Goal: Task Accomplishment & Management: Complete application form

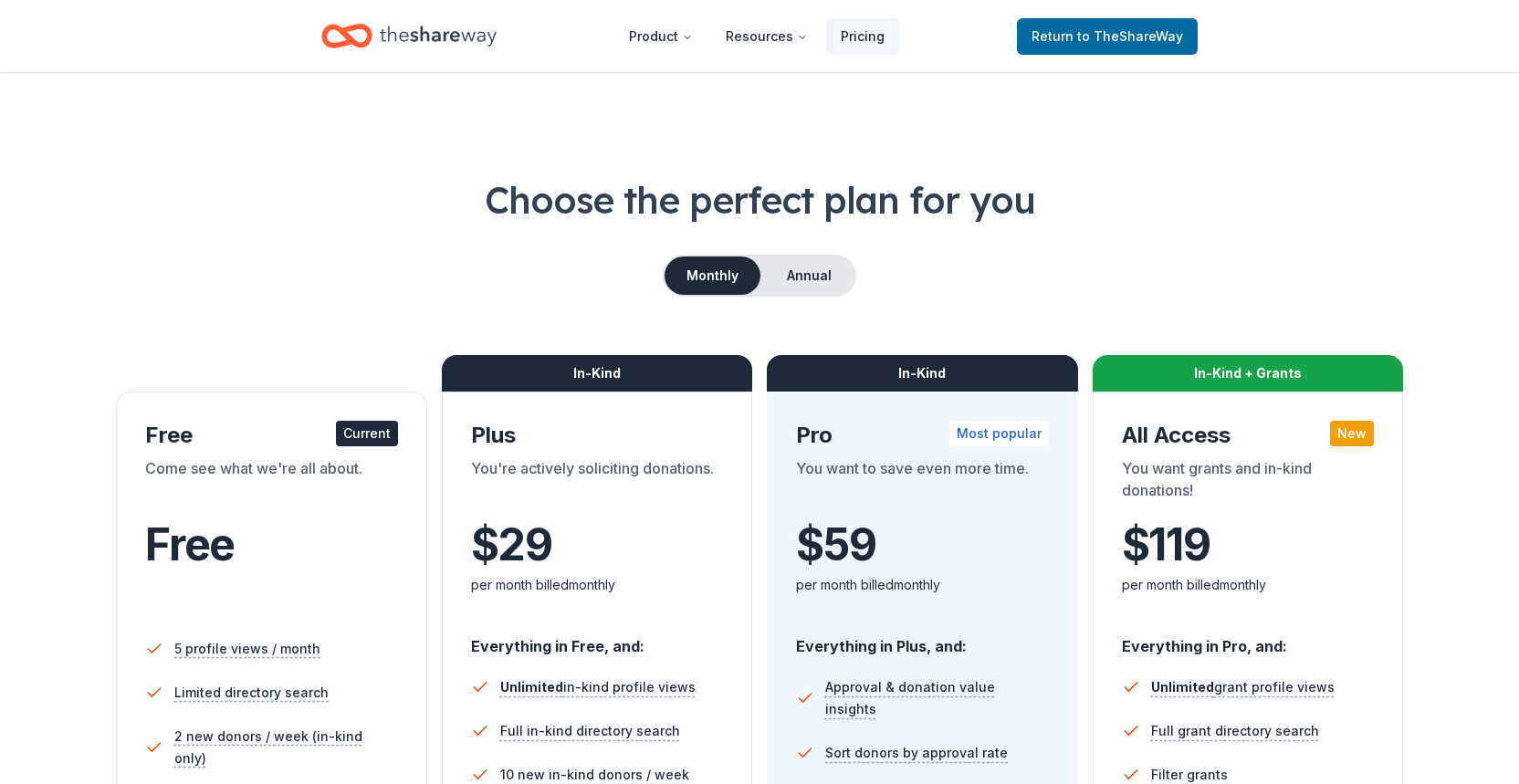
scroll to position [343, 0]
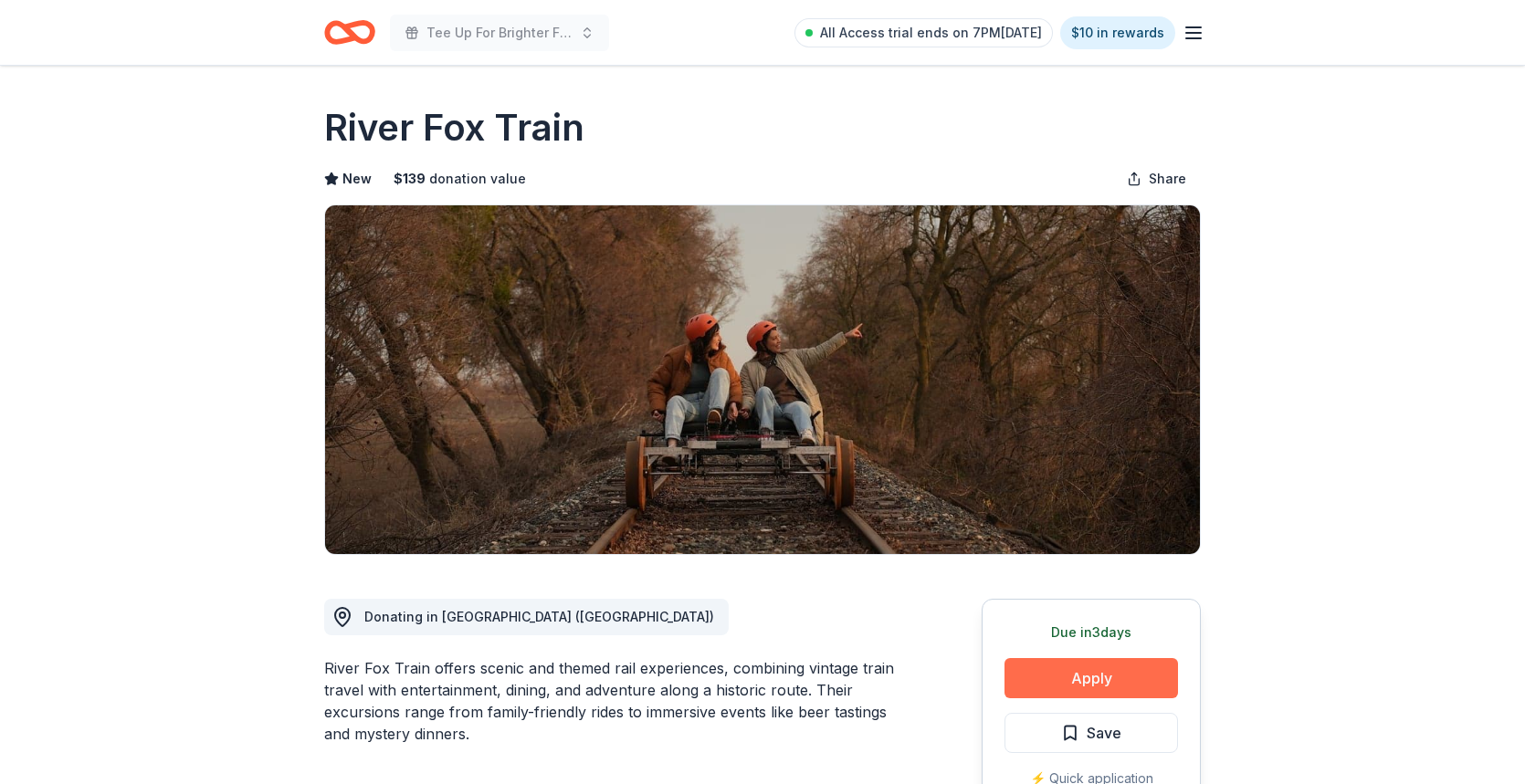
click at [1120, 671] on button "Apply" at bounding box center [1091, 678] width 173 height 40
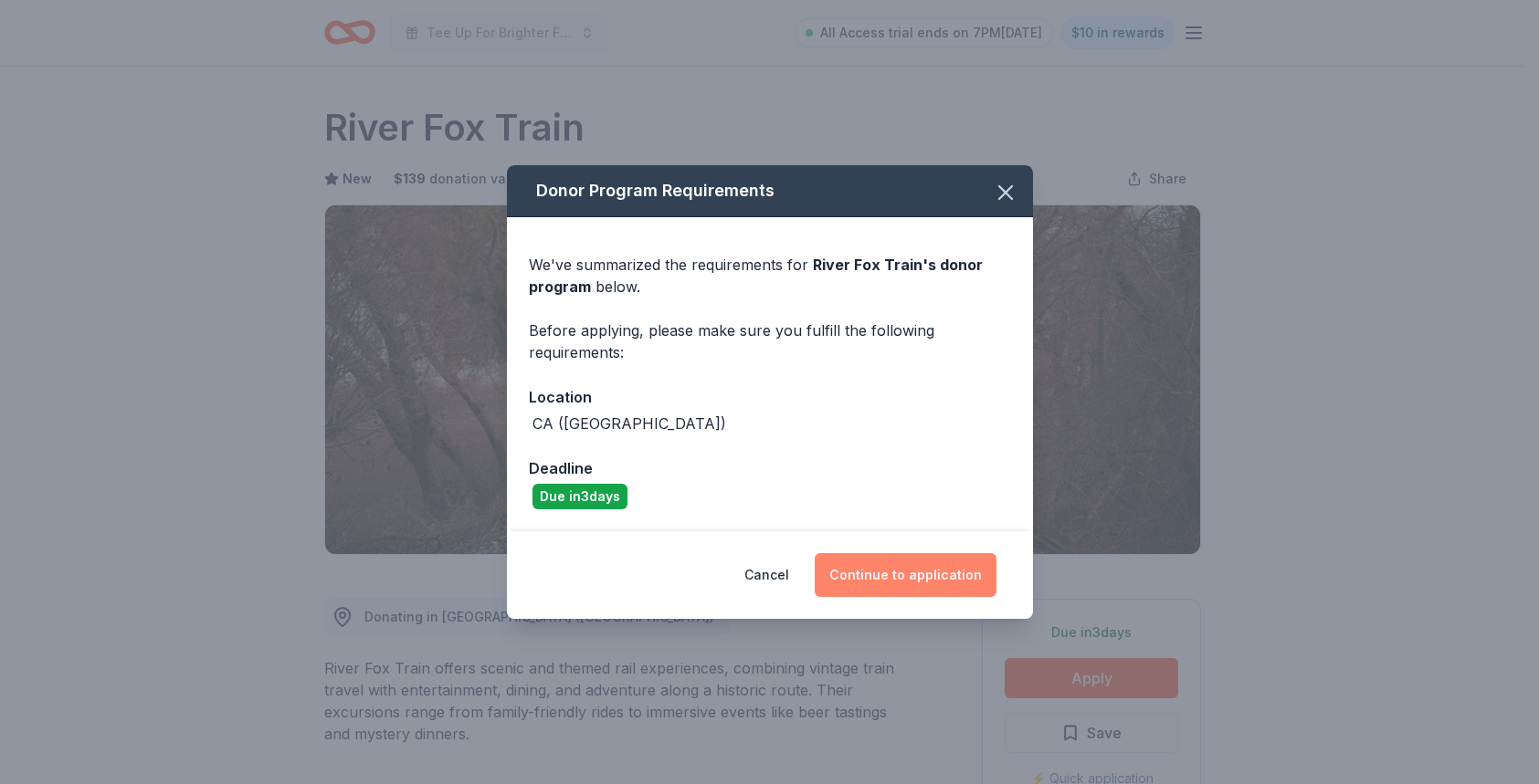
click at [854, 572] on button "Continue to application" at bounding box center [905, 574] width 182 height 44
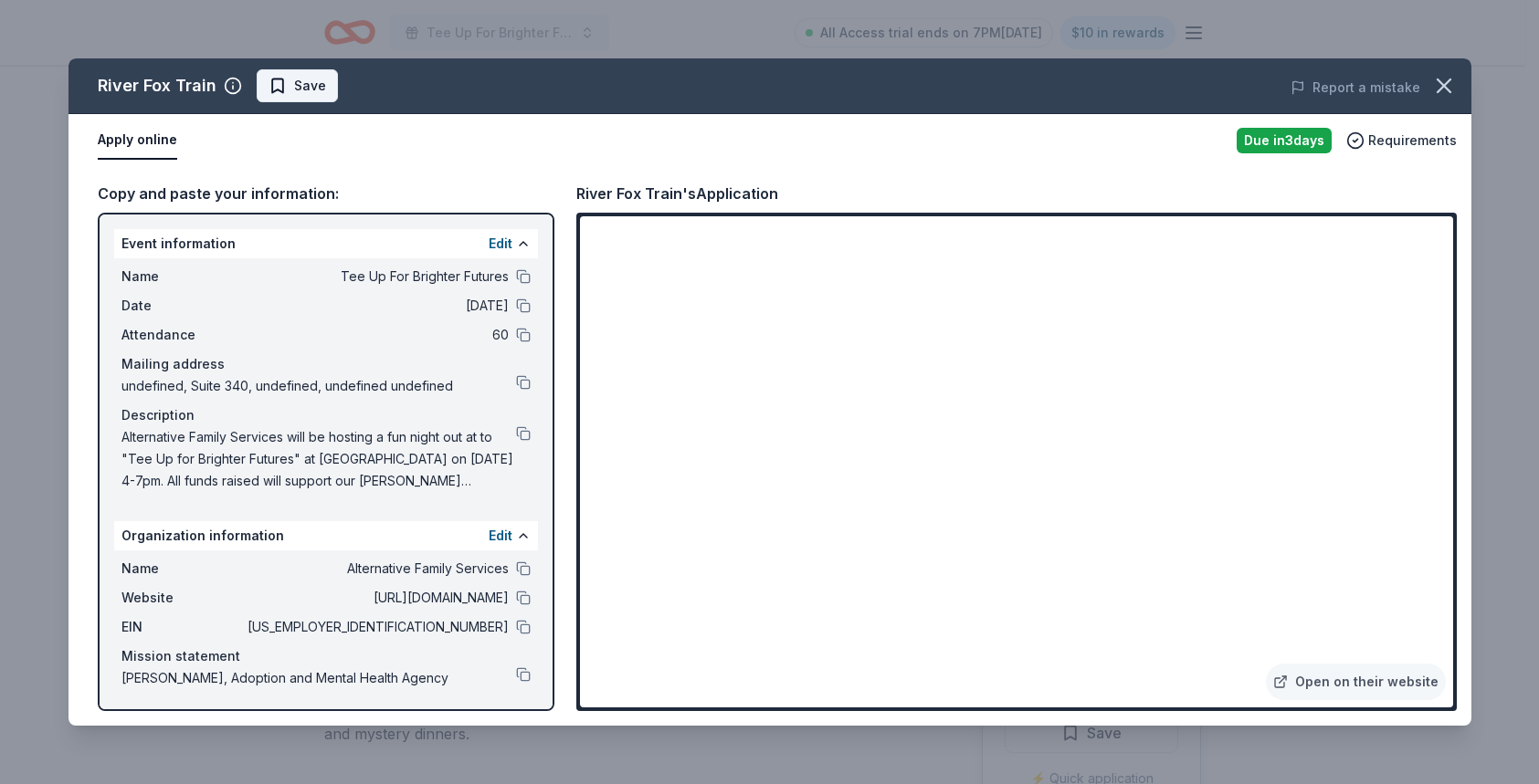
click at [313, 91] on span "Save" at bounding box center [310, 86] width 32 height 22
click at [352, 88] on html "Tee Up For Brighter Futures All Access trial ends on 7PM, 9/22 $10 in rewards D…" at bounding box center [770, 392] width 1539 height 784
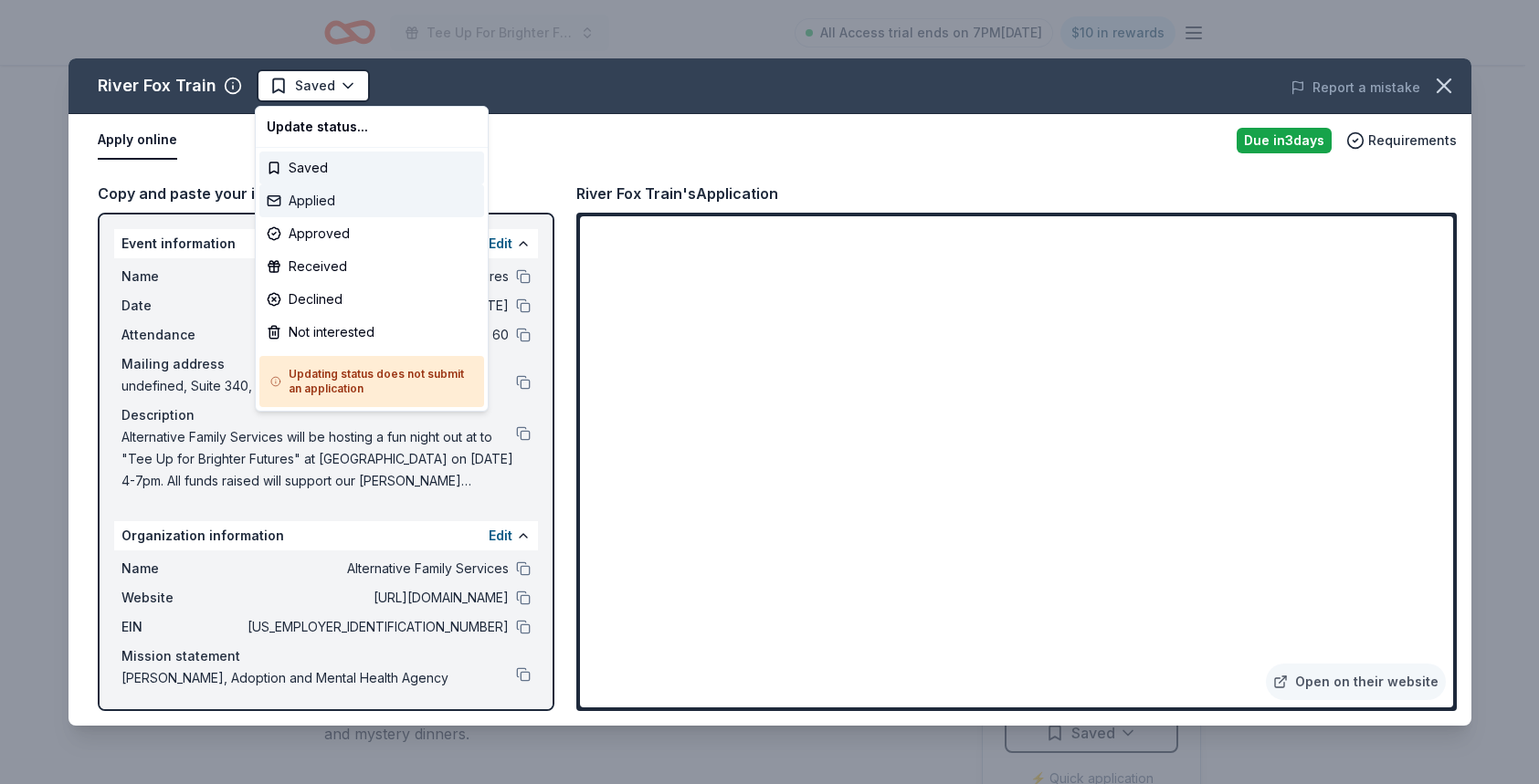
click at [340, 201] on div "Applied" at bounding box center [371, 200] width 225 height 33
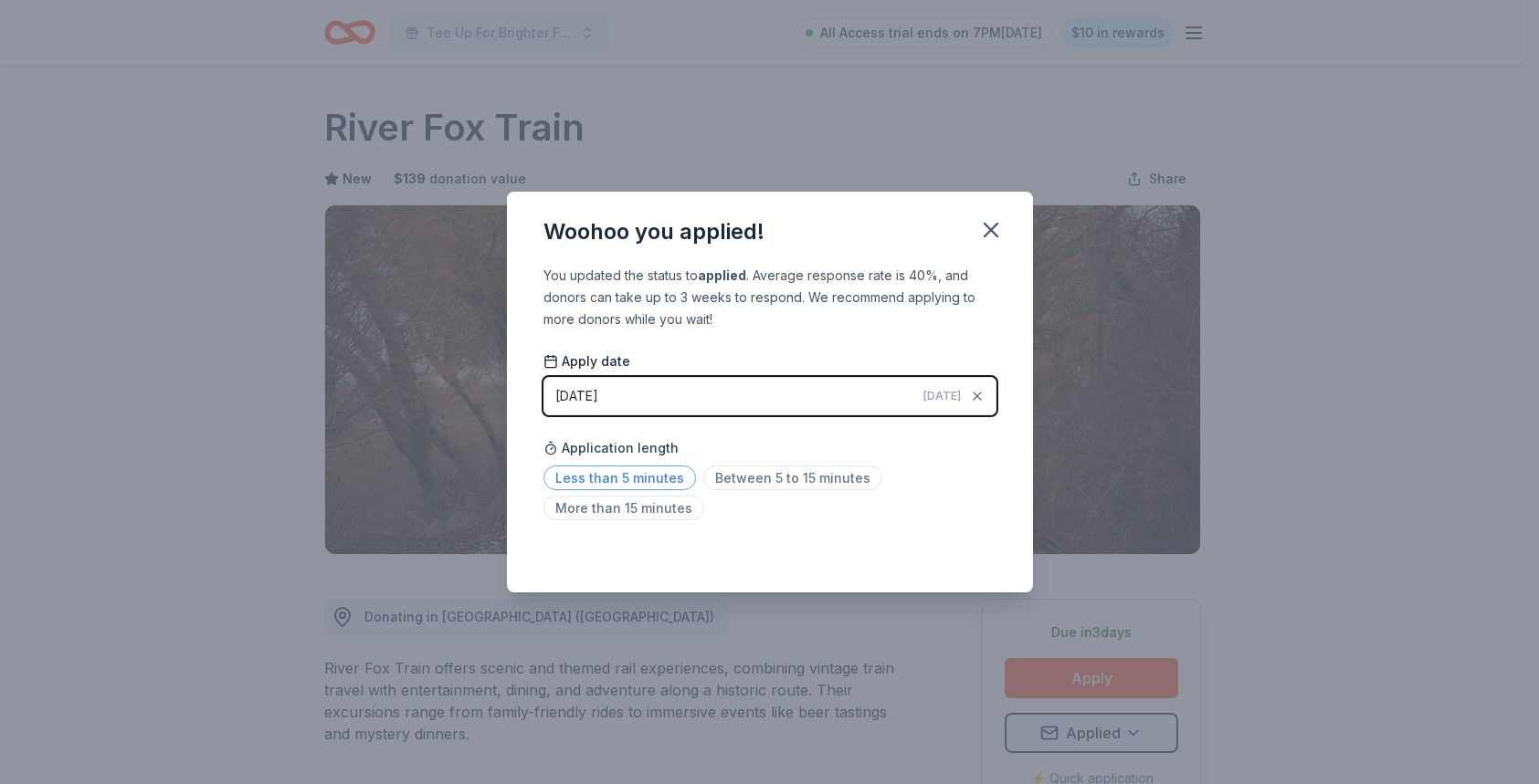
click at [647, 473] on span "Less than 5 minutes" at bounding box center [620, 478] width 153 height 24
click at [983, 230] on icon "button" at bounding box center [990, 229] width 25 height 25
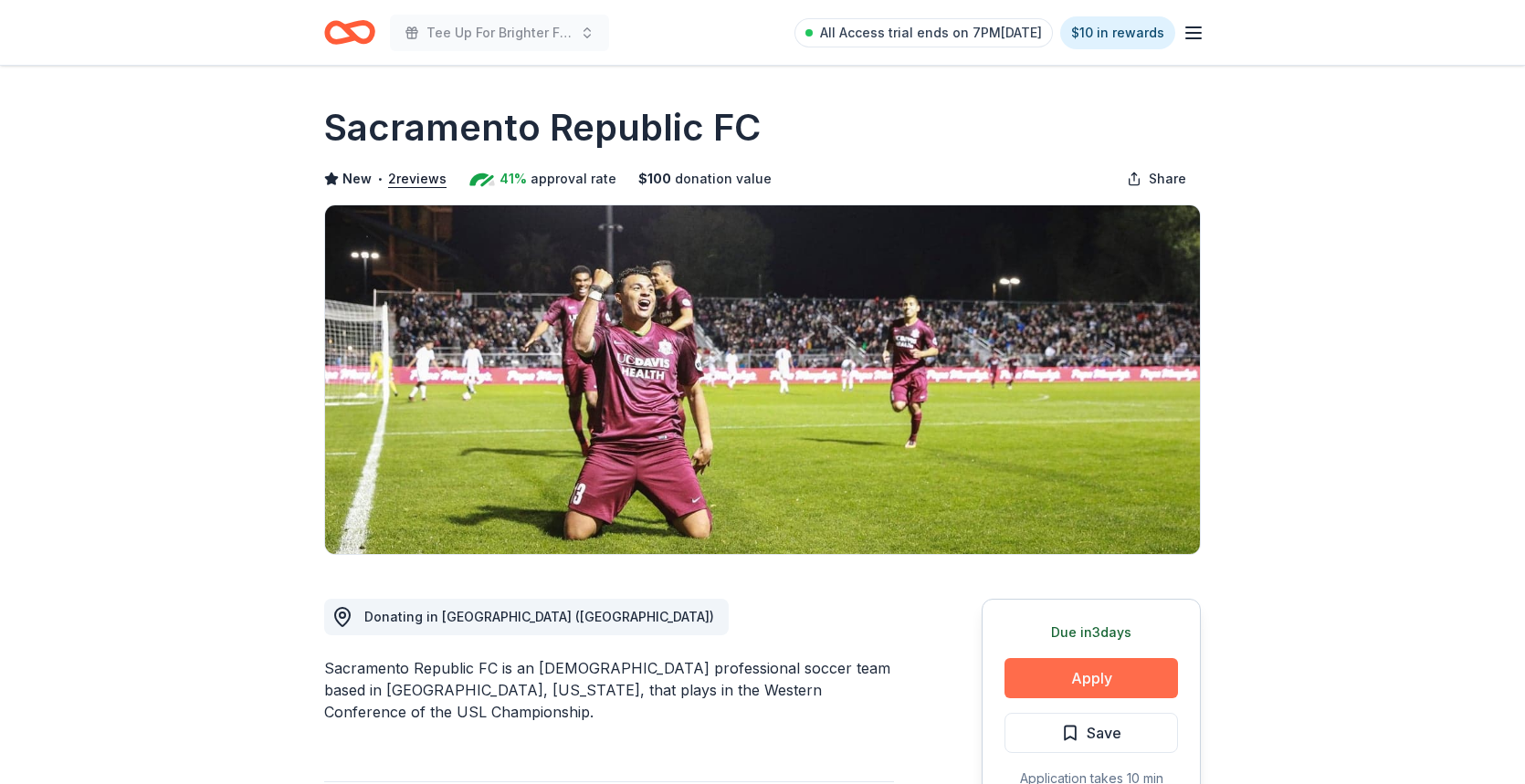
click at [1092, 680] on button "Apply" at bounding box center [1091, 678] width 173 height 40
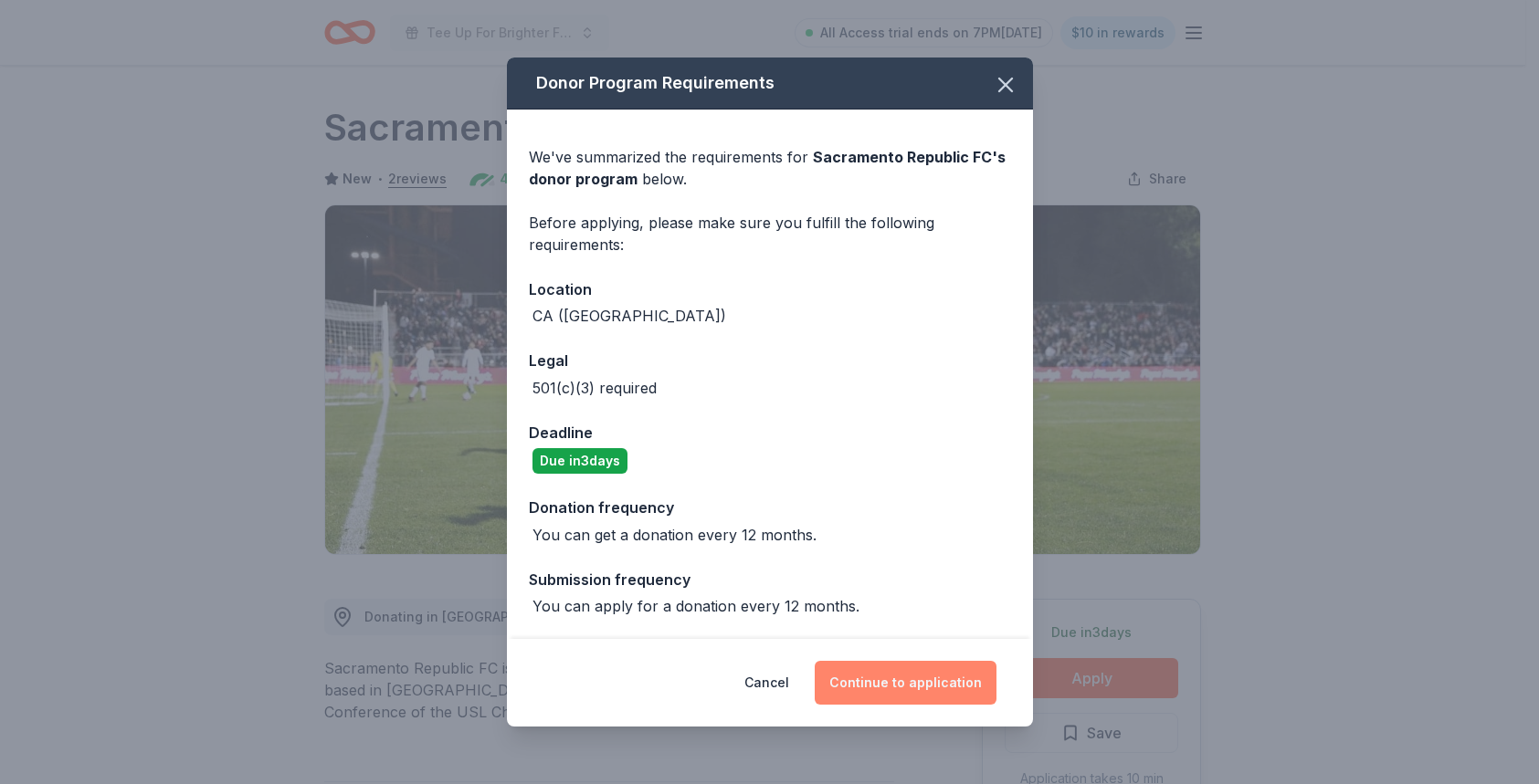
click at [908, 686] on button "Continue to application" at bounding box center [905, 683] width 182 height 44
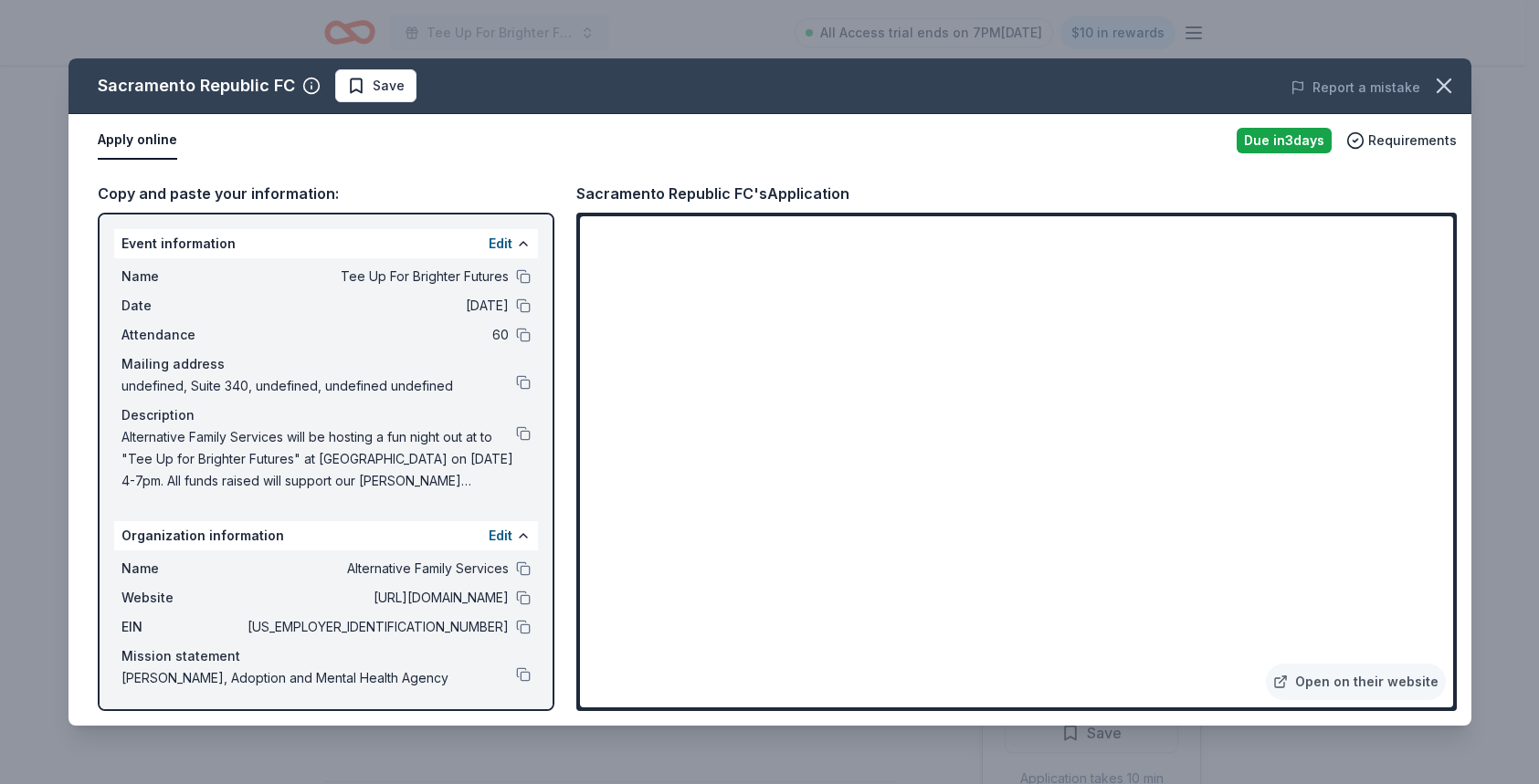
scroll to position [2, 0]
click at [488, 534] on button "Edit" at bounding box center [499, 534] width 23 height 22
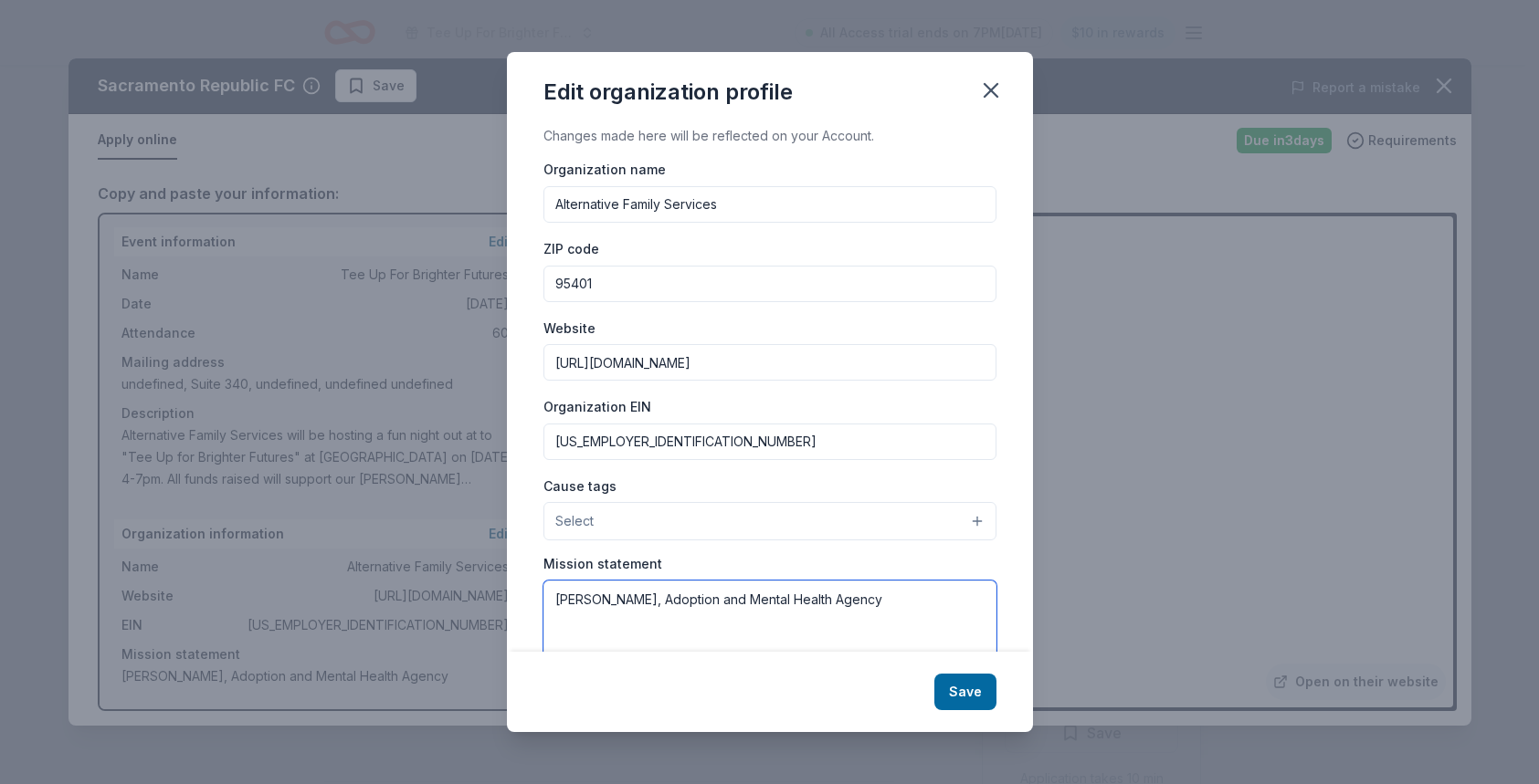
drag, startPoint x: 870, startPoint y: 605, endPoint x: 299, endPoint y: 602, distance: 571.0
click at [299, 602] on div "Edit organization profile Changes made here will be reflected on your Account. …" at bounding box center [770, 392] width 1539 height 784
paste textarea "The mission of Alternative Family Services is to support vulnerable children an…"
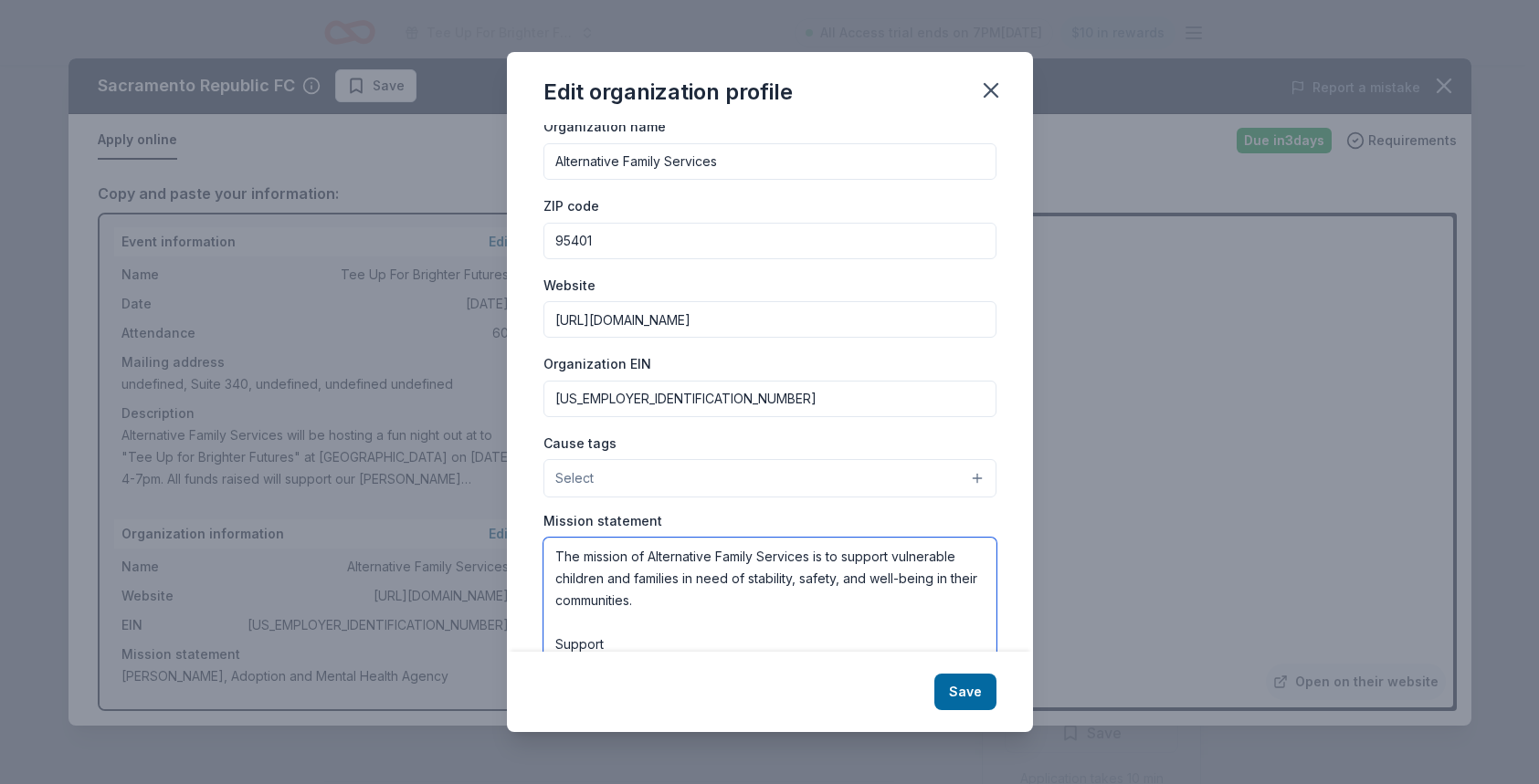
scroll to position [85, 0]
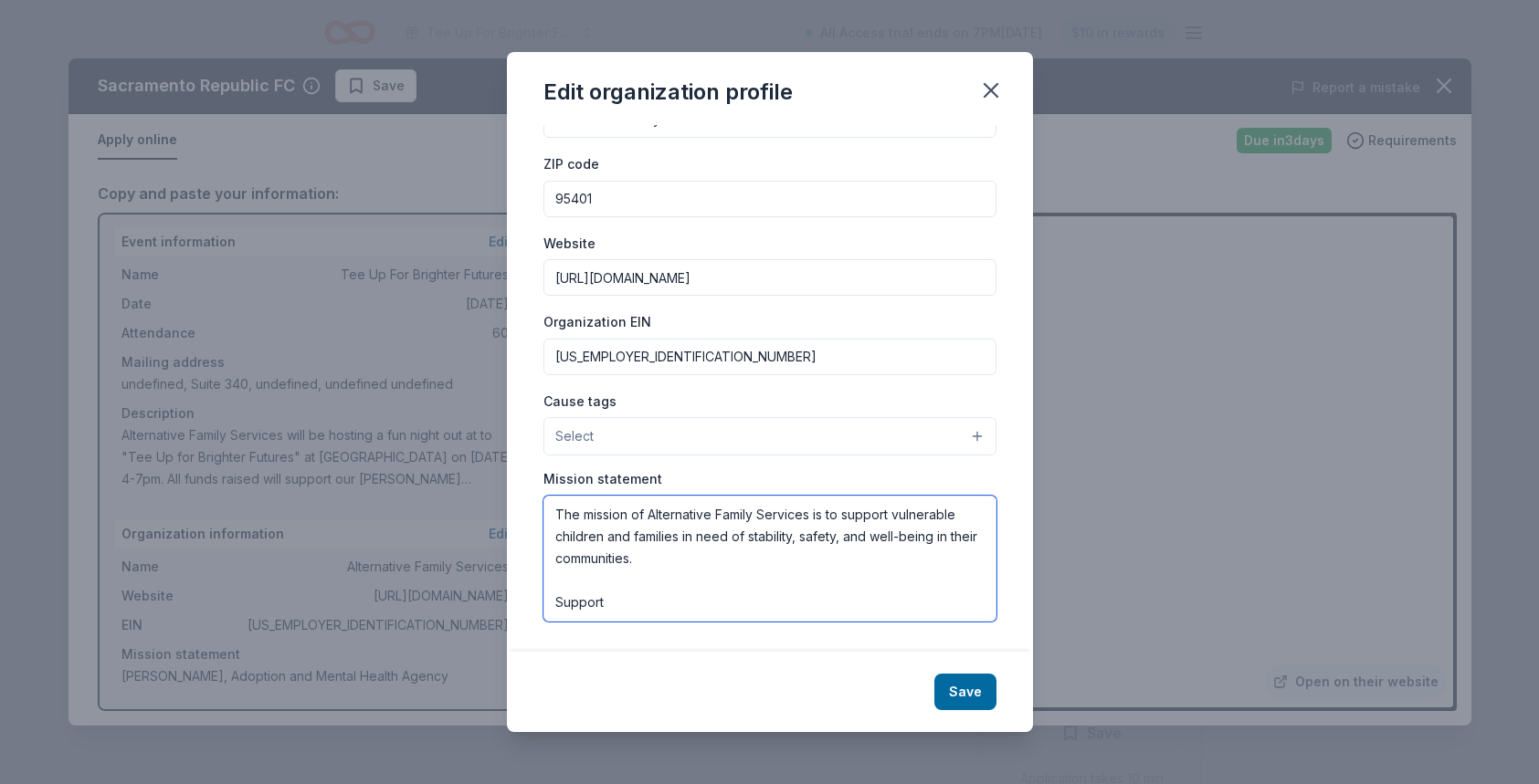
drag, startPoint x: 834, startPoint y: 637, endPoint x: 536, endPoint y: 572, distance: 305.0
click at [536, 572] on div "Changes made here will be reflected on your Account. Organization name Alternat…" at bounding box center [770, 387] width 526 height 526
type textarea "The mission of Alternative Family Services is to support vulnerable children an…"
click at [970, 691] on button "Save" at bounding box center [965, 691] width 62 height 36
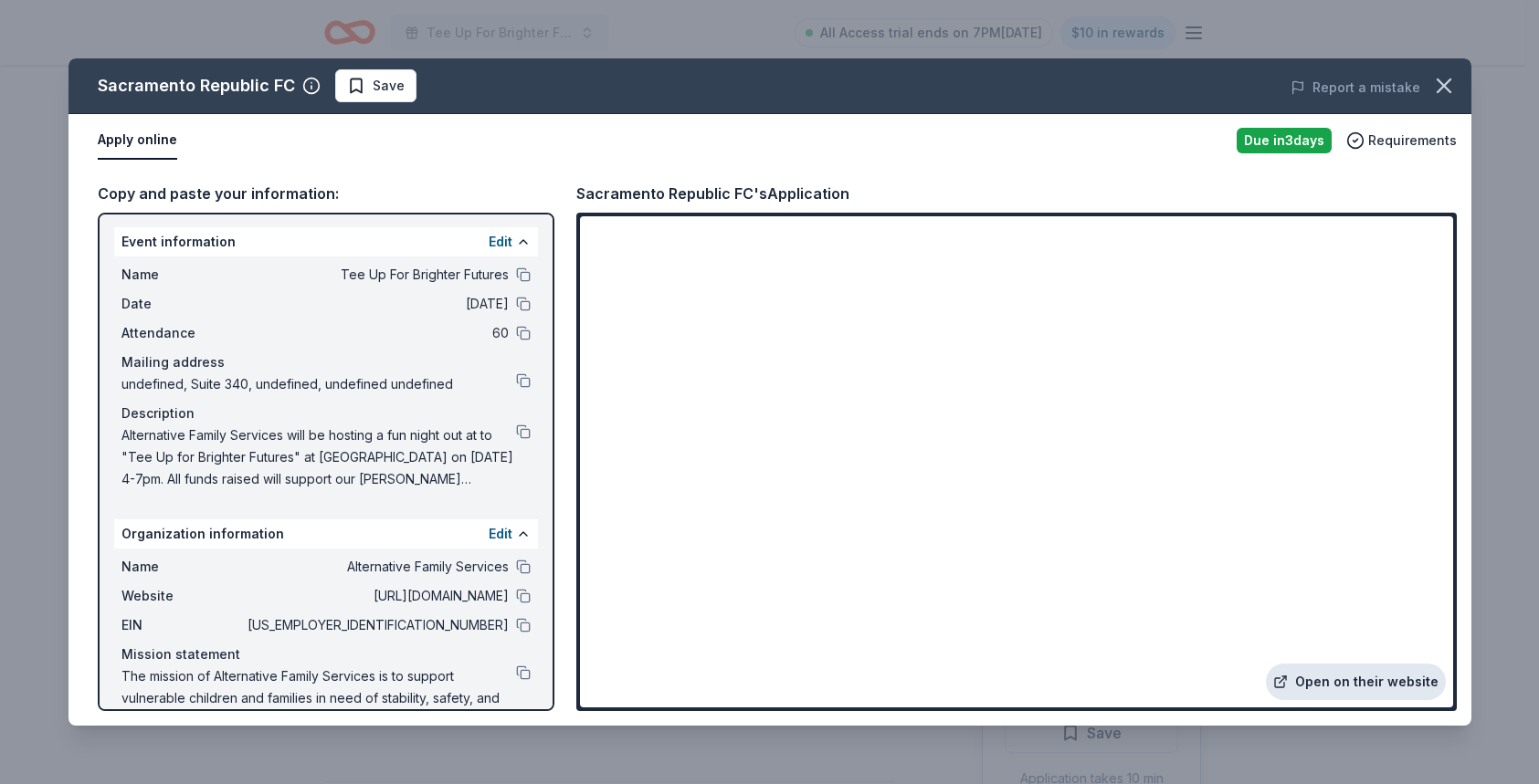
click at [1374, 671] on link "Open on their website" at bounding box center [1355, 682] width 180 height 36
click at [168, 140] on button "Apply online" at bounding box center [137, 140] width 79 height 38
click at [360, 91] on span "Save" at bounding box center [375, 86] width 58 height 22
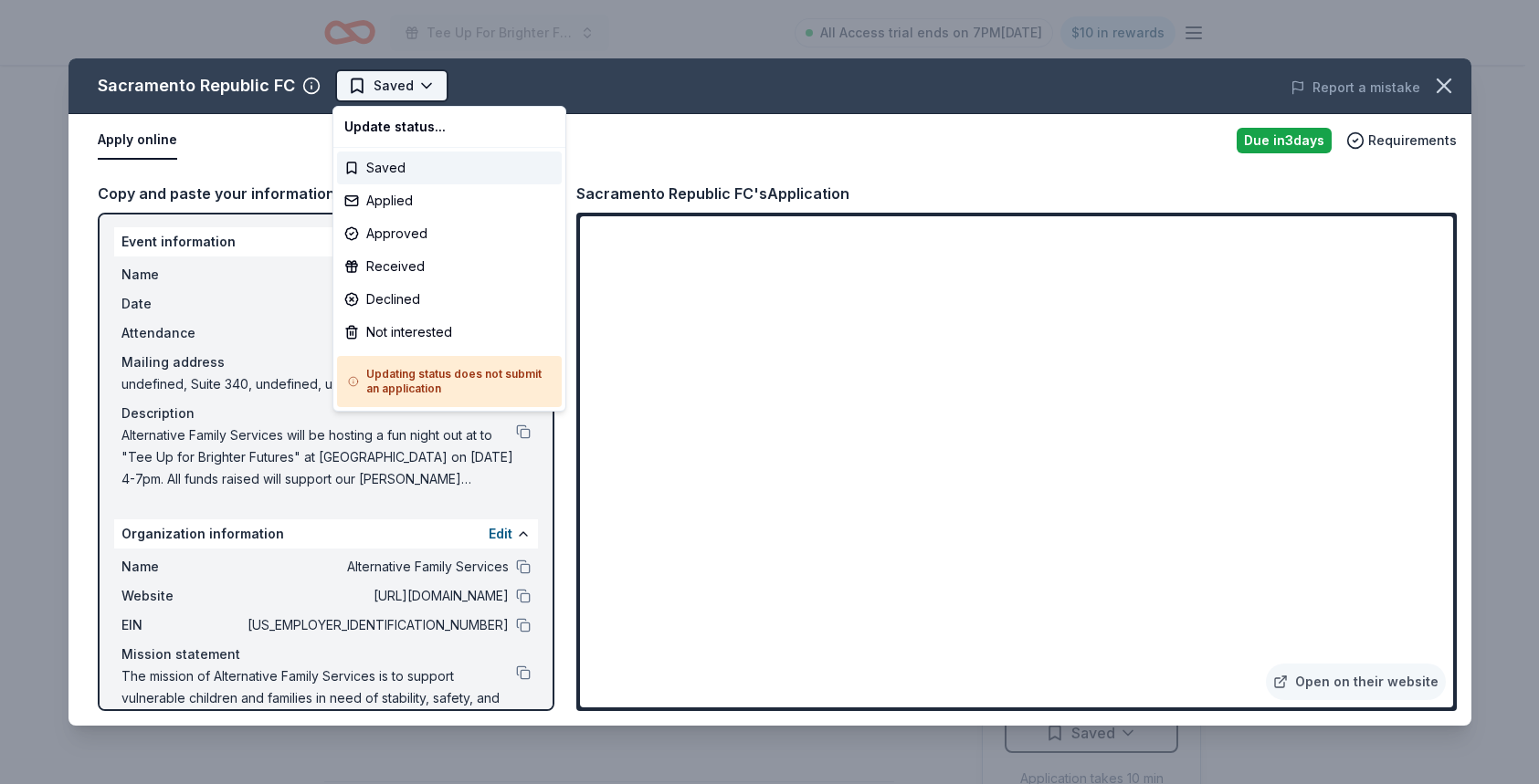
click at [429, 86] on html "Tee Up For Brighter Futures All Access trial ends on 7PM[DATE] $10 in rewards D…" at bounding box center [770, 392] width 1539 height 784
click at [428, 187] on div "Applied" at bounding box center [449, 200] width 225 height 33
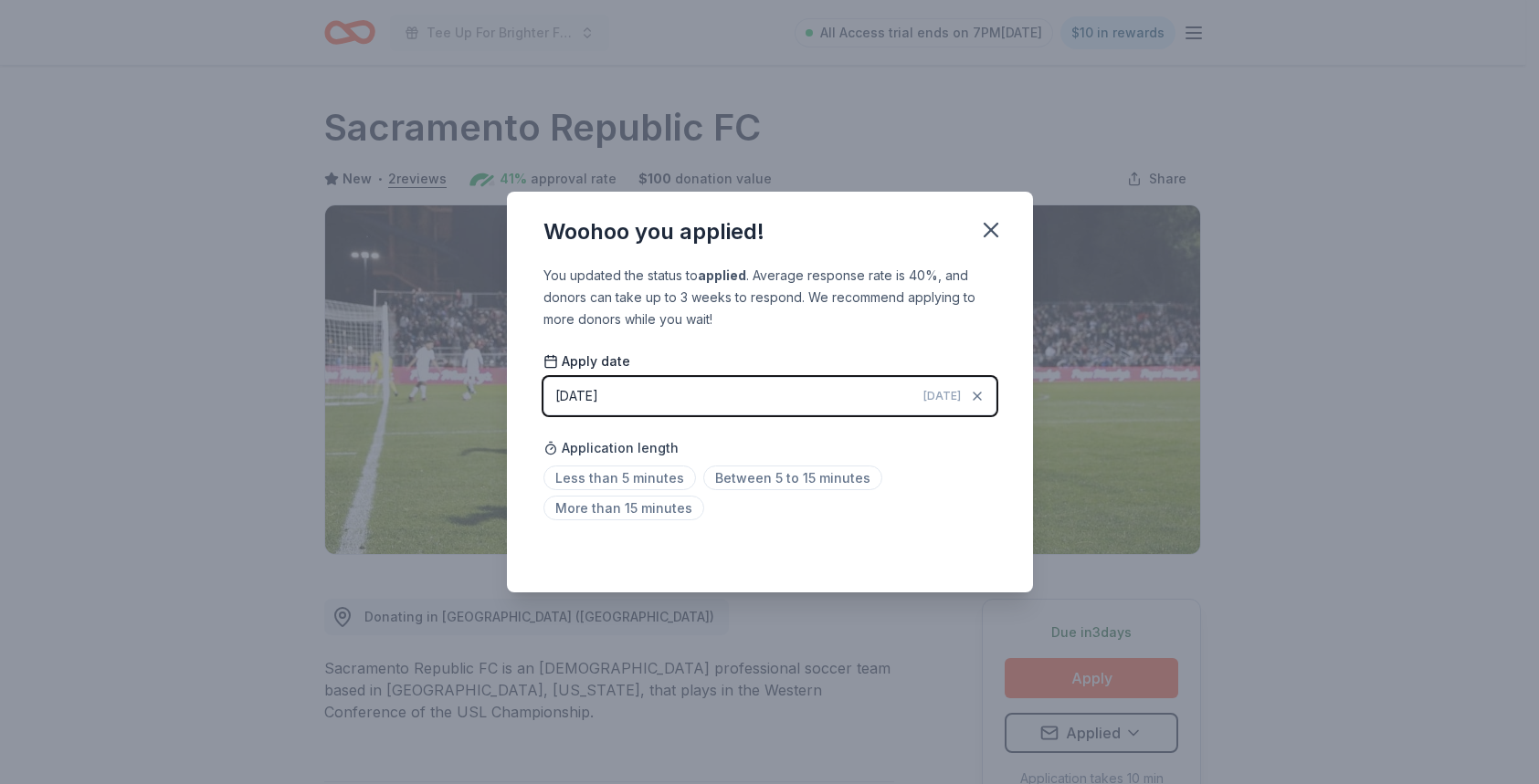
click at [933, 388] on div "[DATE]" at bounding box center [954, 397] width 61 height 19
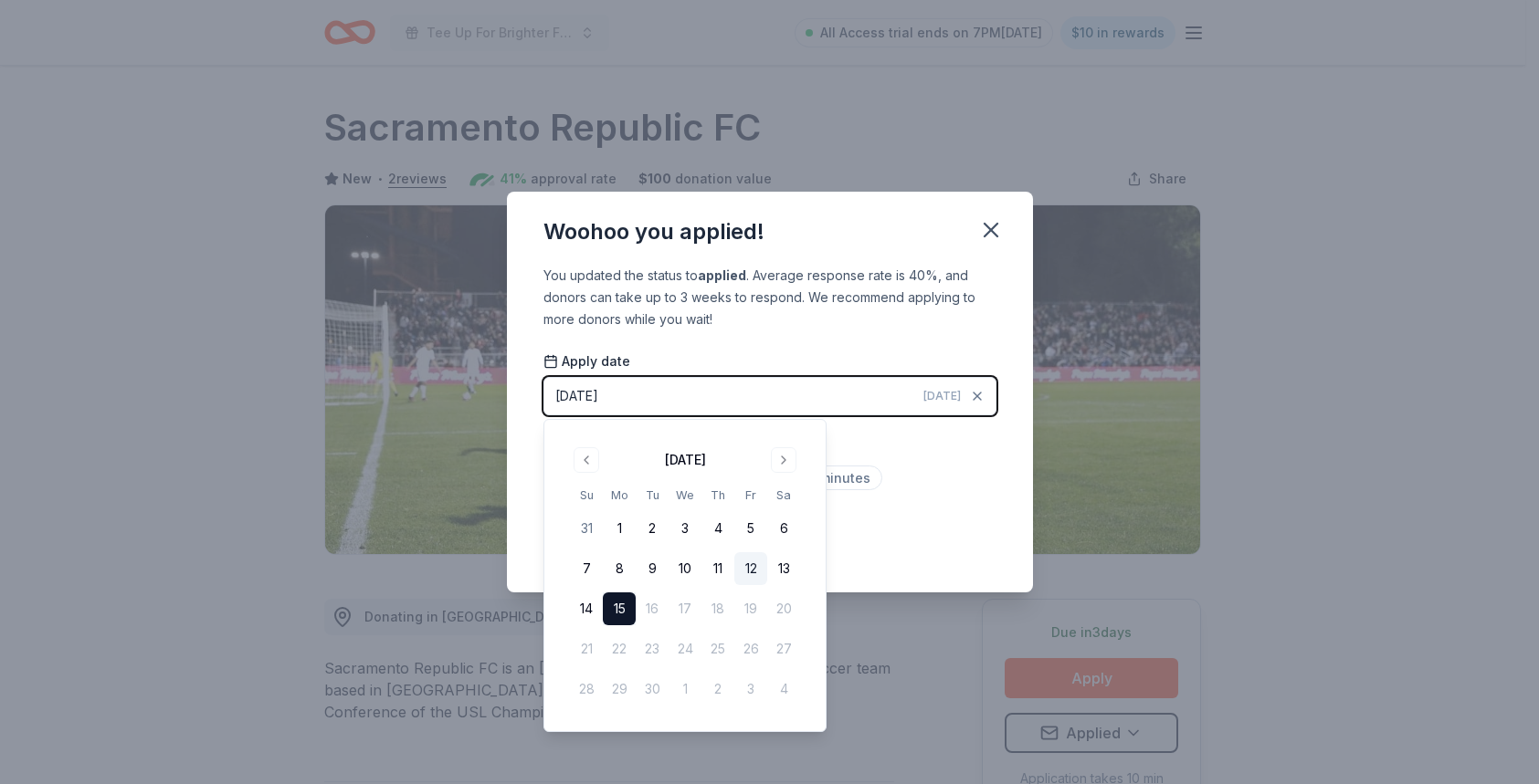
click at [753, 563] on button "12" at bounding box center [750, 568] width 33 height 33
